Goal: Information Seeking & Learning: Learn about a topic

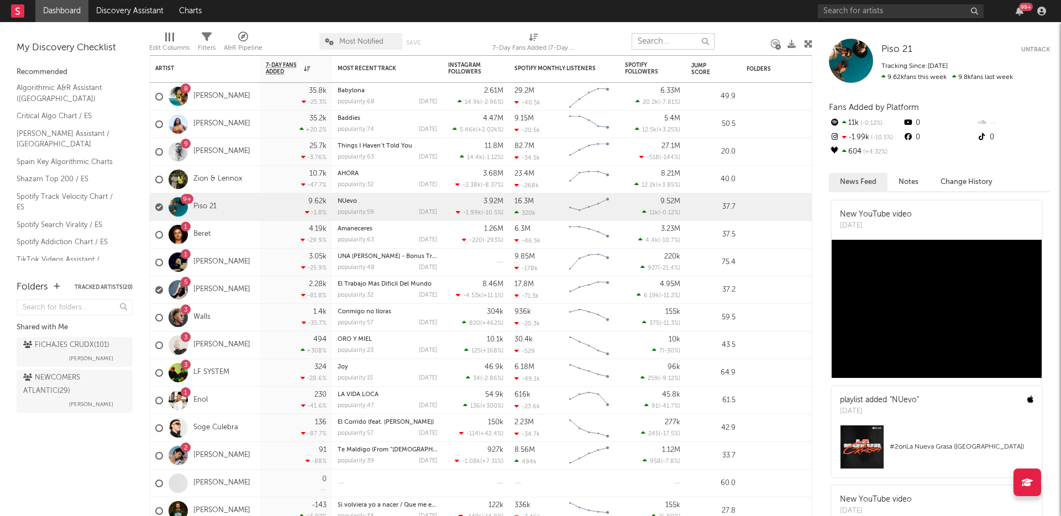
click at [662, 41] on input "text" at bounding box center [673, 41] width 83 height 17
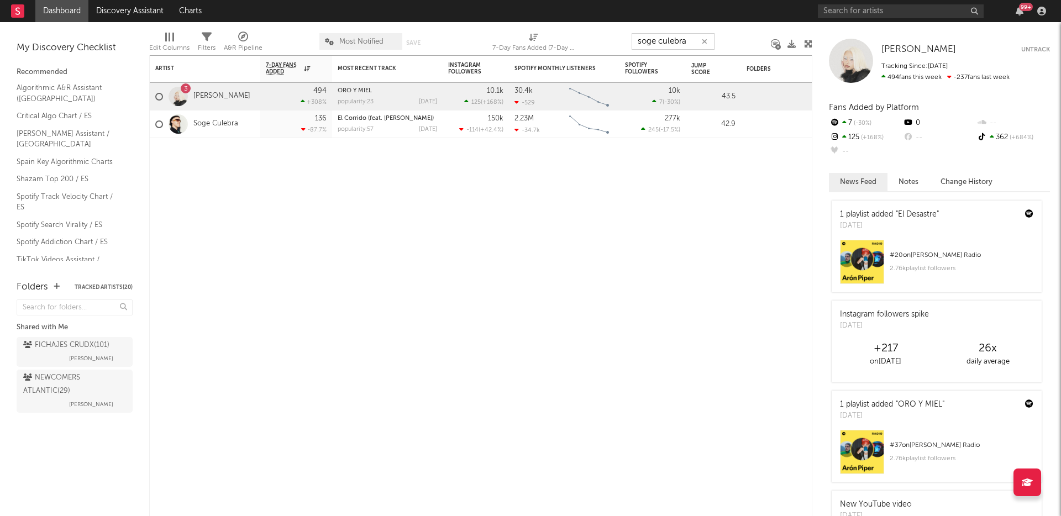
type input "soge culebra"
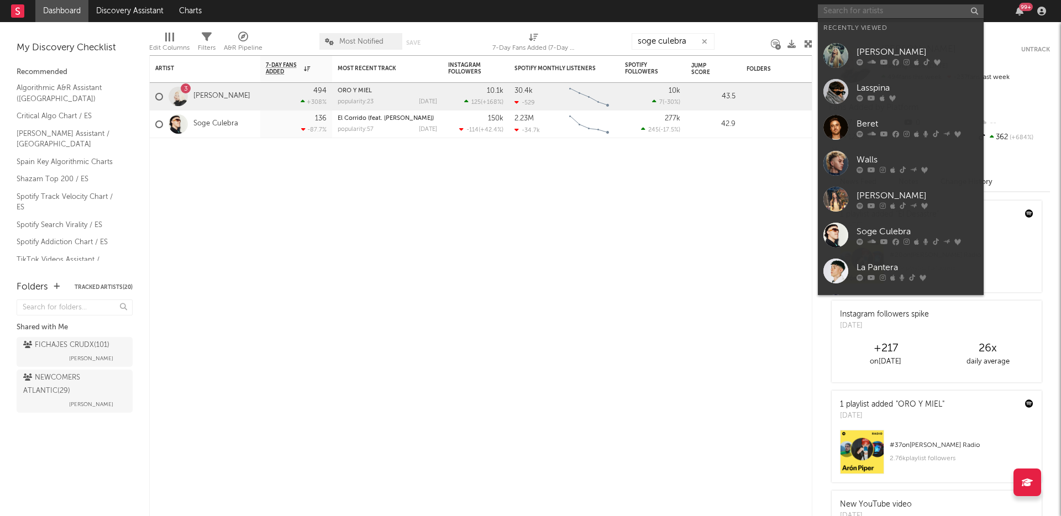
click at [907, 11] on input "text" at bounding box center [901, 11] width 166 height 14
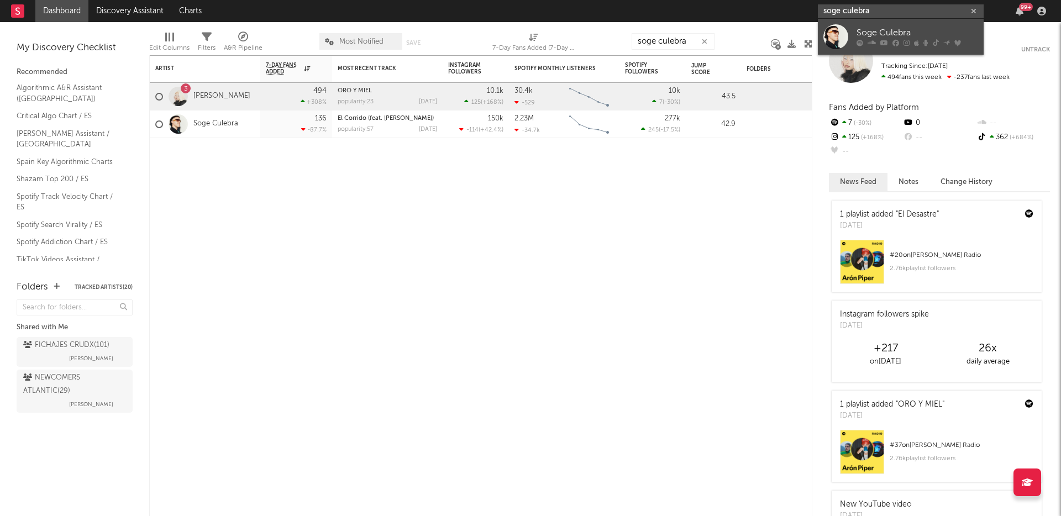
type input "soge culebra"
click at [899, 29] on div "Soge Culebra" at bounding box center [918, 33] width 122 height 13
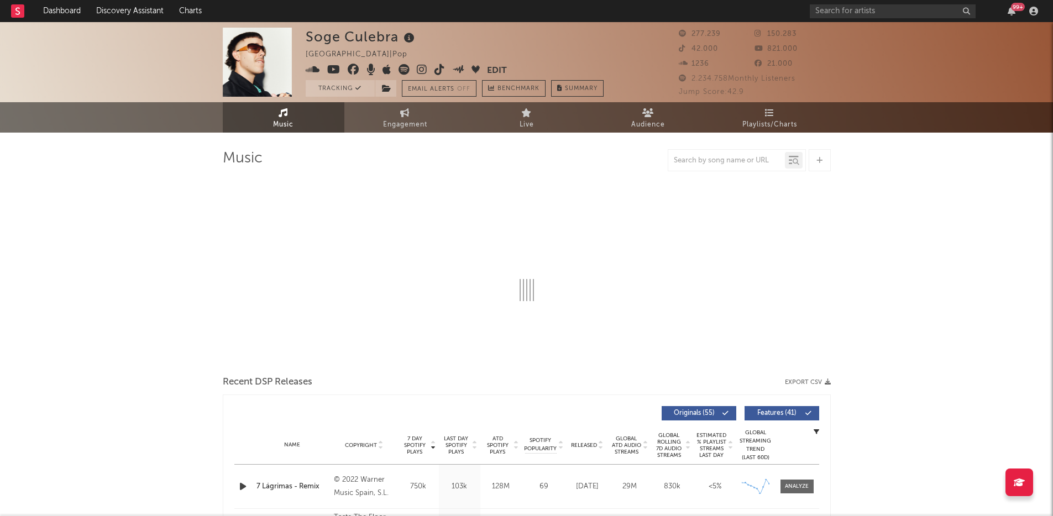
select select "6m"
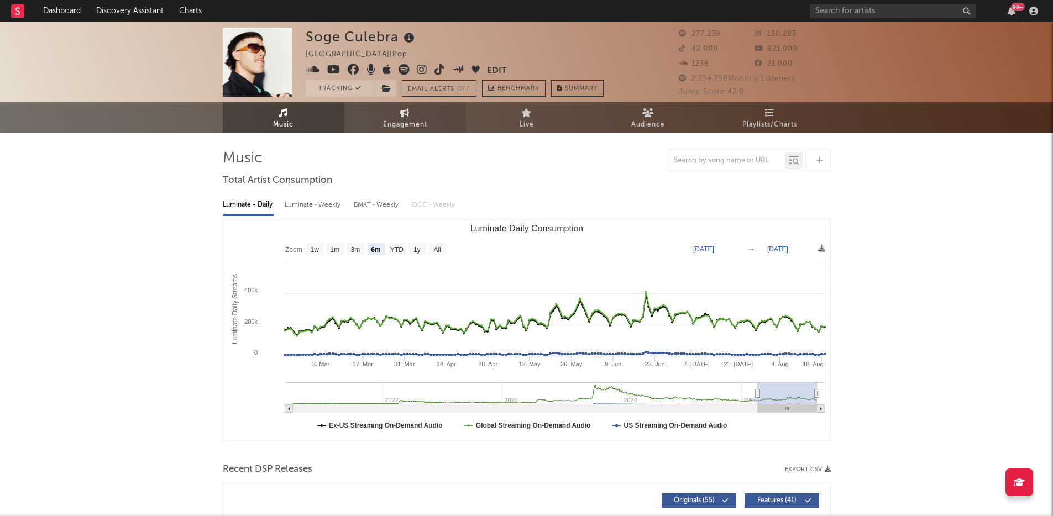
click at [398, 123] on span "Engagement" at bounding box center [405, 124] width 44 height 13
select select "1w"
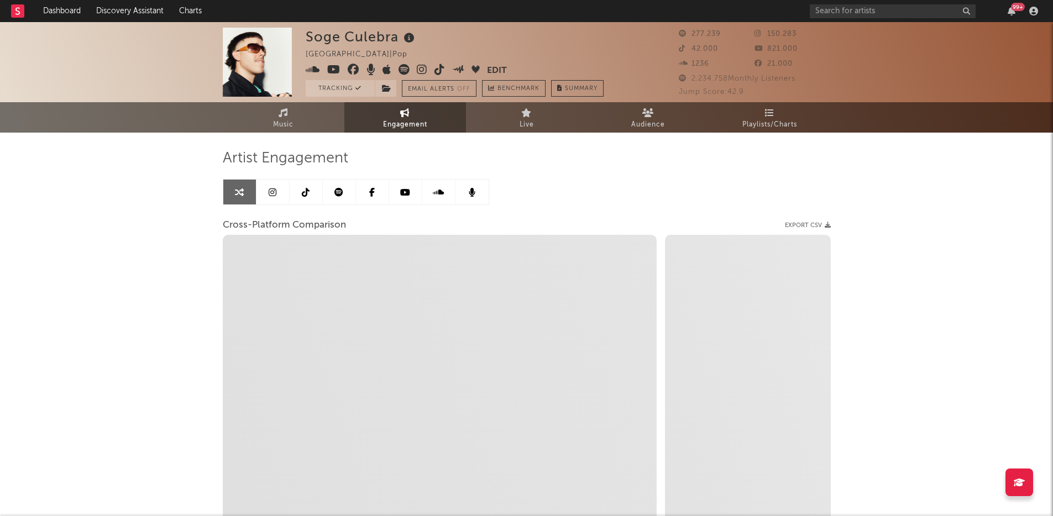
click at [340, 193] on icon at bounding box center [338, 192] width 9 height 9
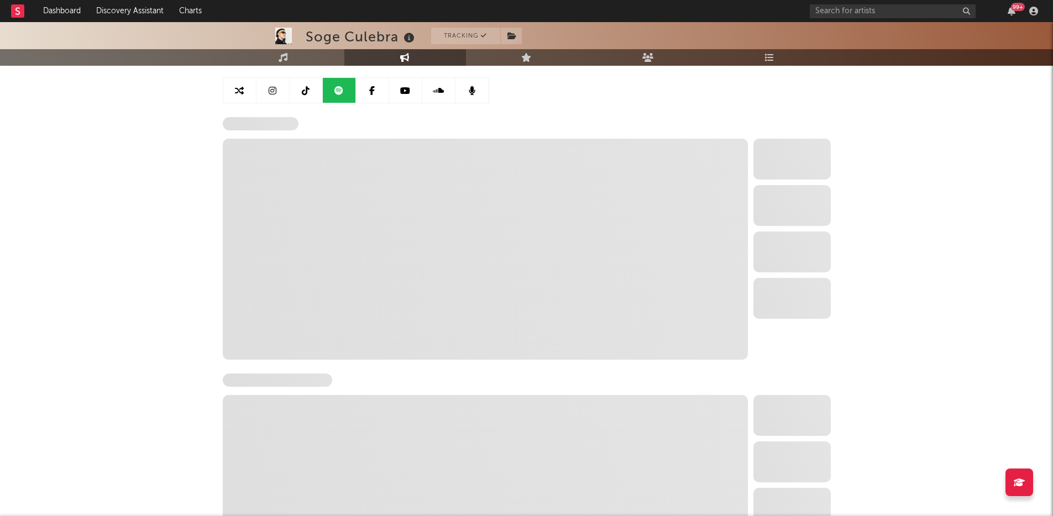
select select "6m"
select select "1w"
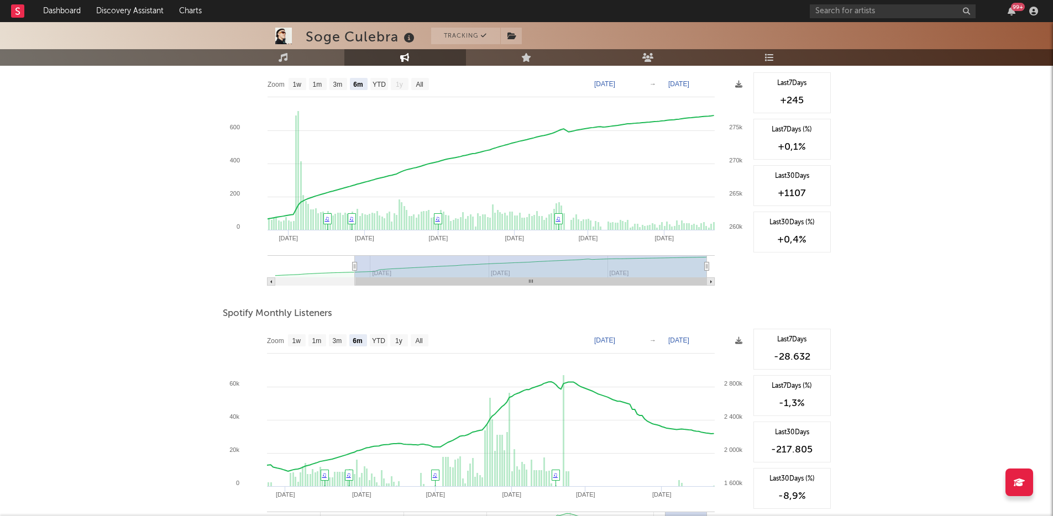
scroll to position [210, 0]
